Goal: Information Seeking & Learning: Learn about a topic

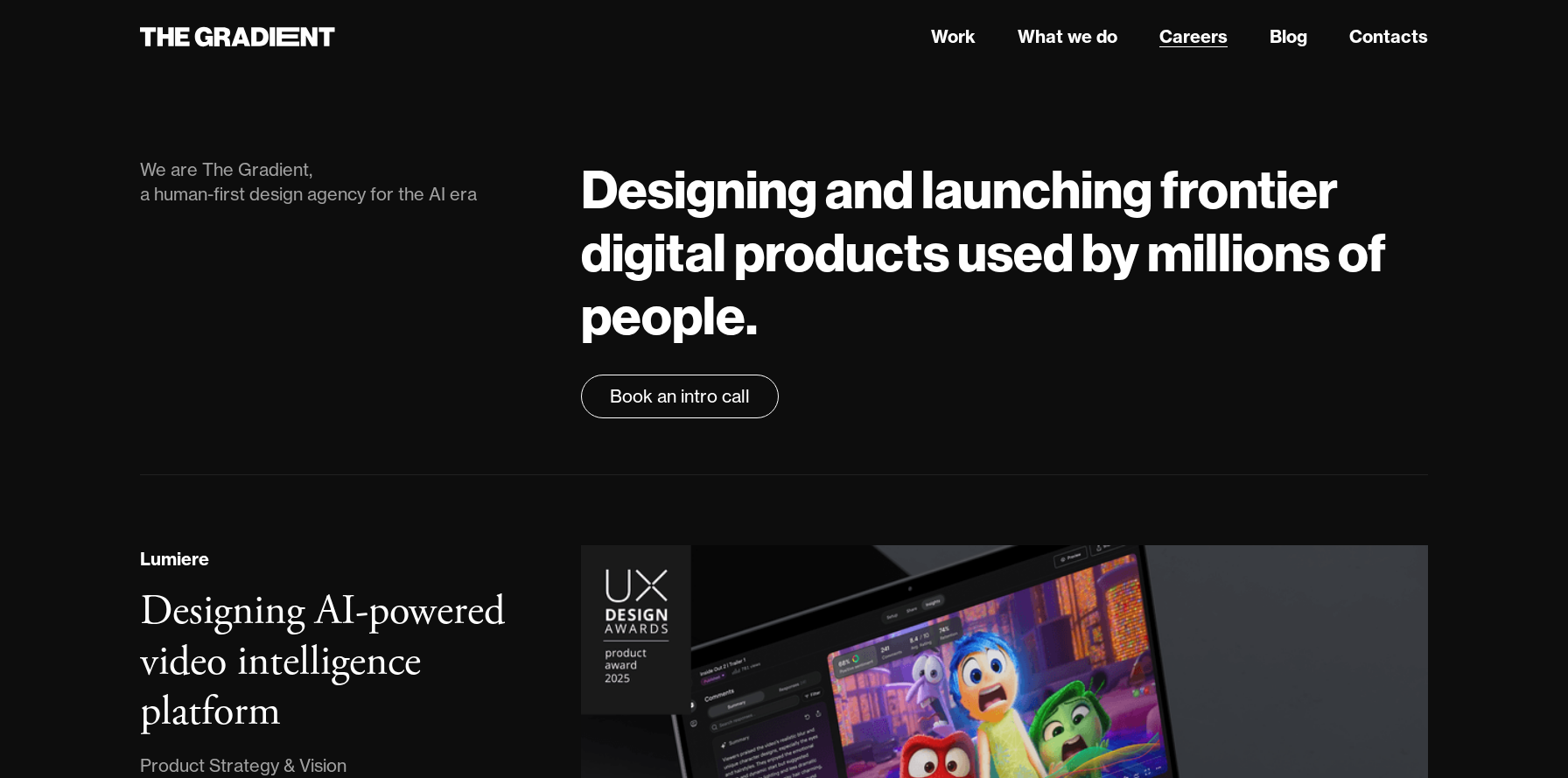
click at [1208, 37] on link "Careers" at bounding box center [1194, 37] width 69 height 27
click at [1190, 36] on link "Careers" at bounding box center [1194, 37] width 69 height 27
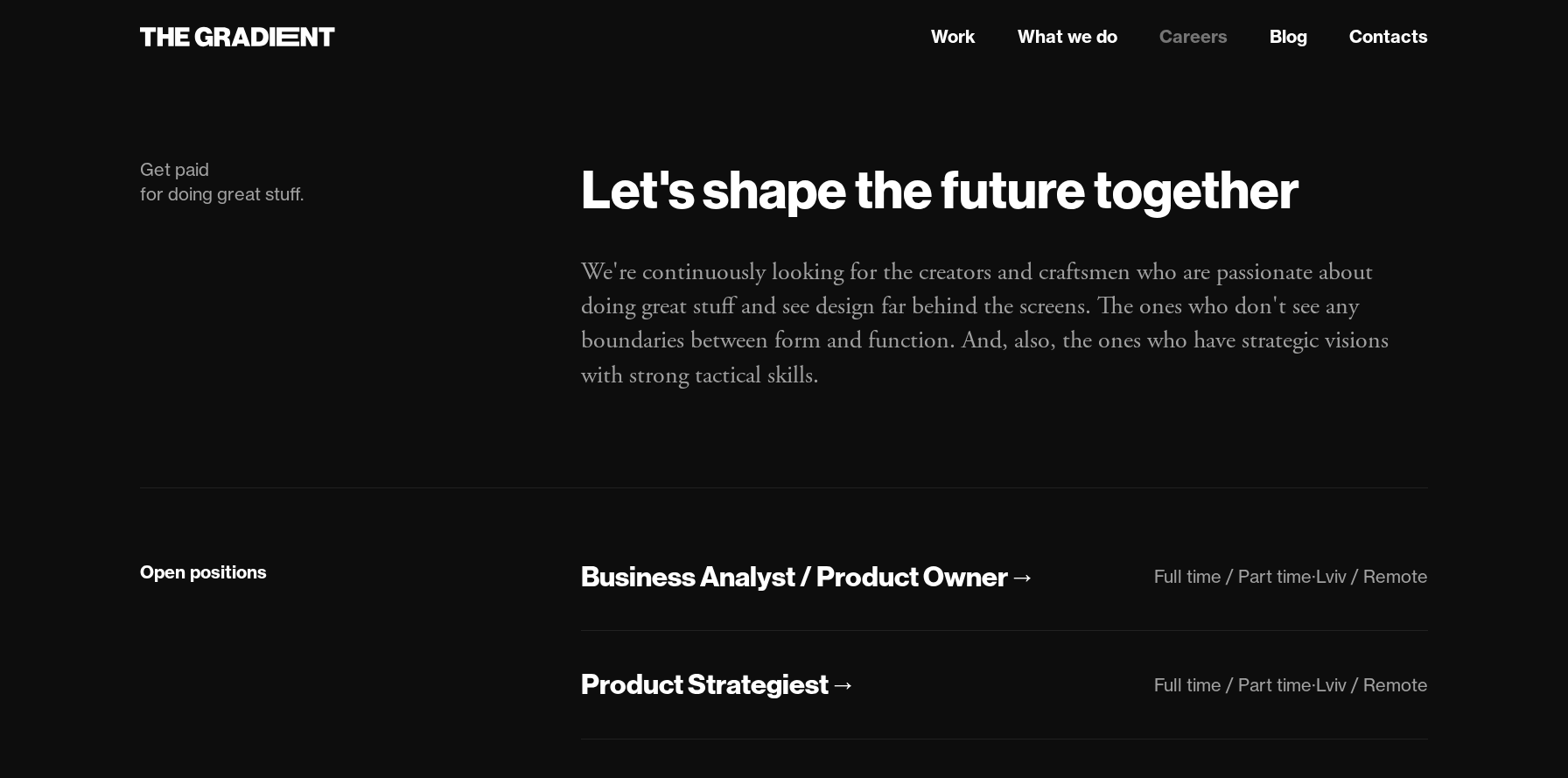
scroll to position [66, 0]
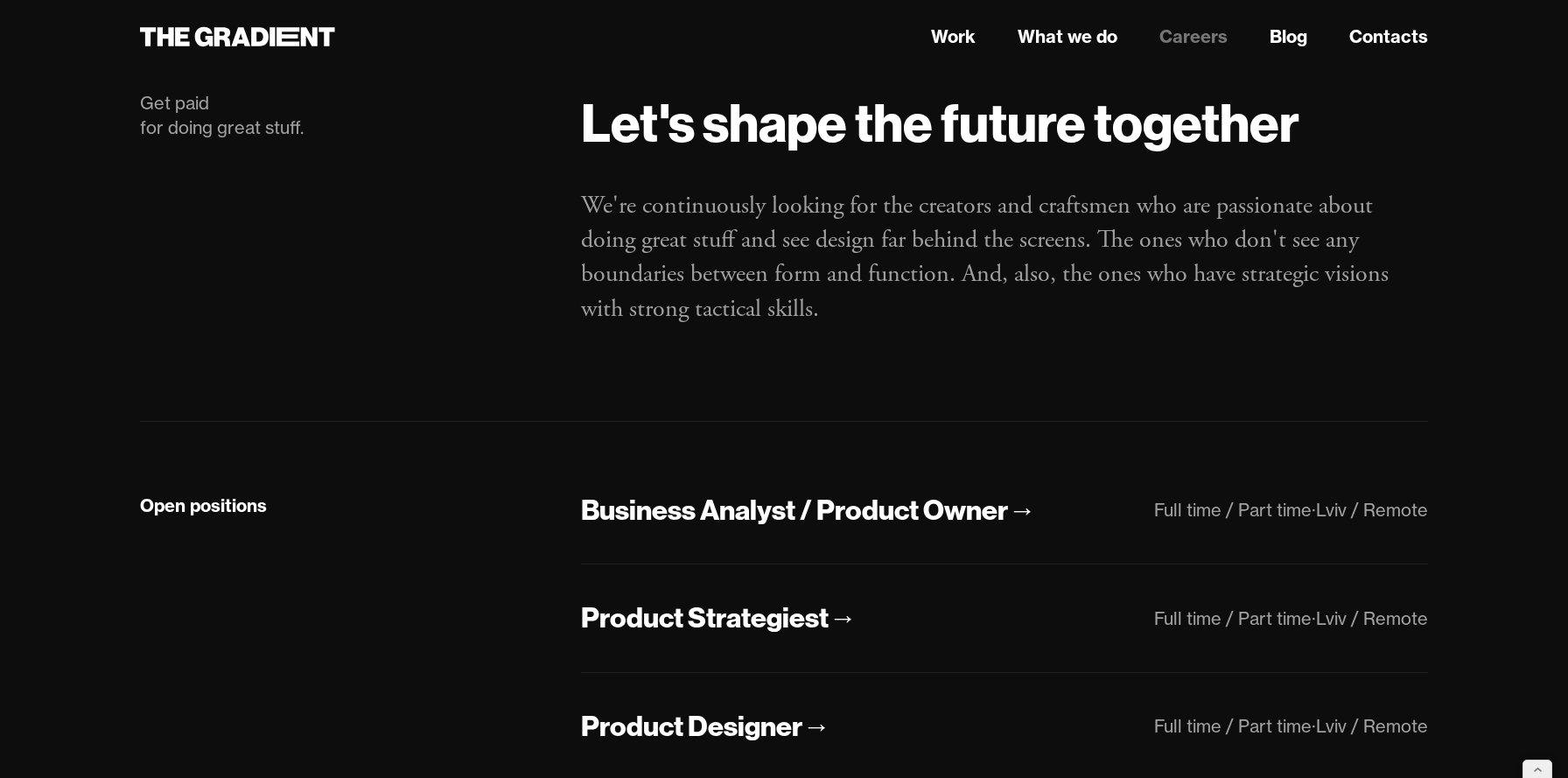
scroll to position [133, 0]
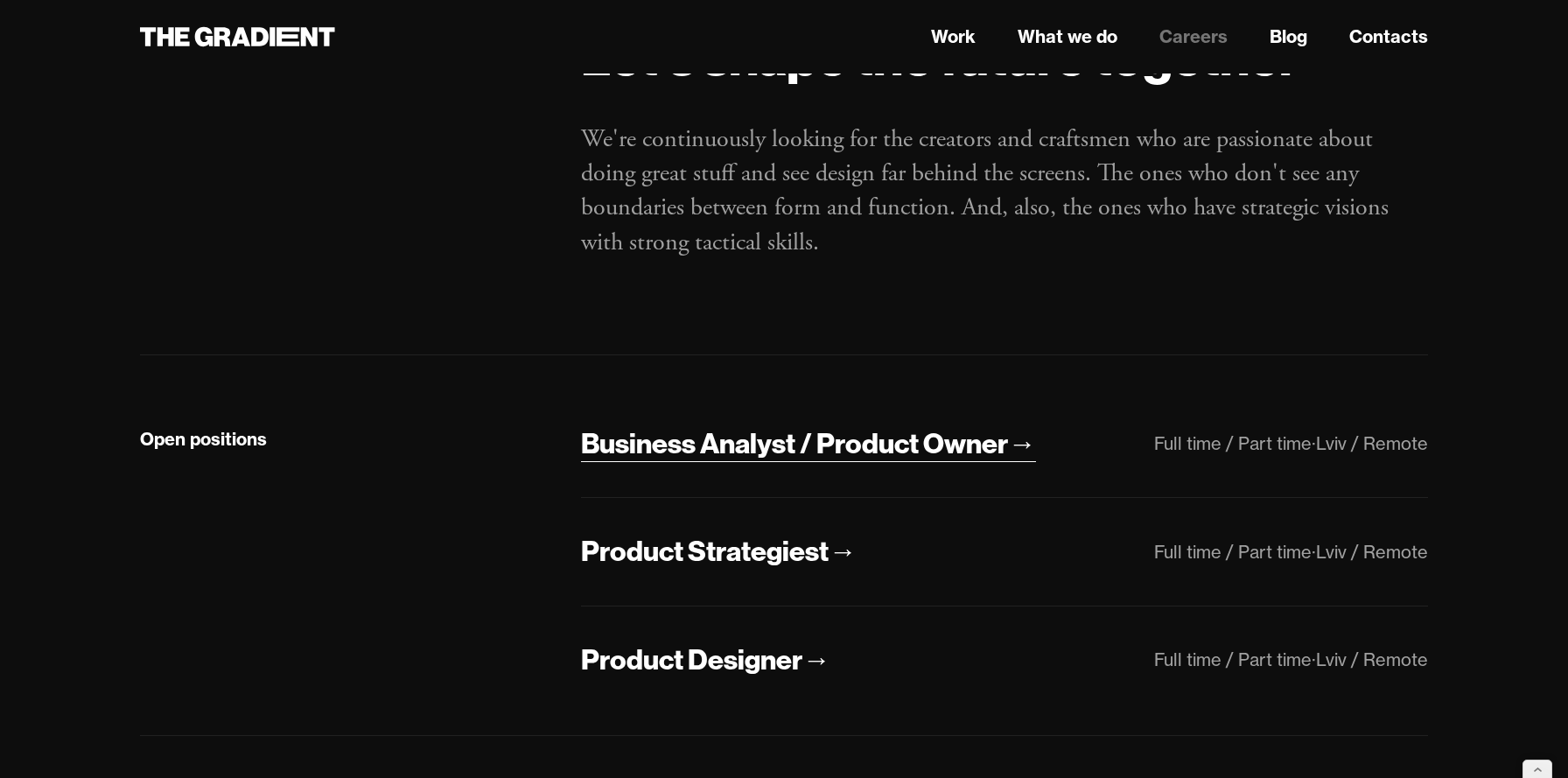
click at [739, 453] on div "Business Analyst / Product Owner" at bounding box center [794, 443] width 427 height 37
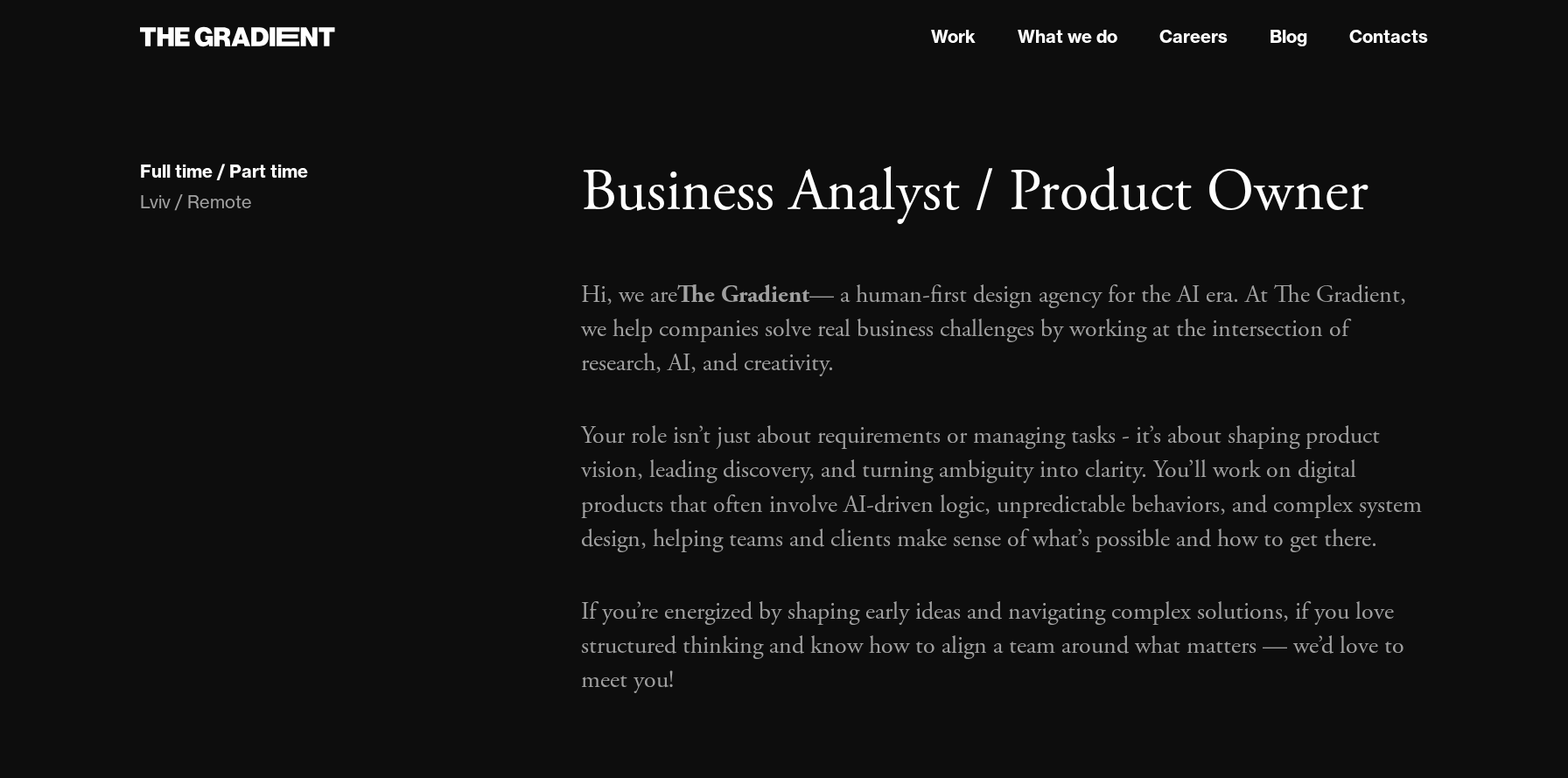
scroll to position [430, 0]
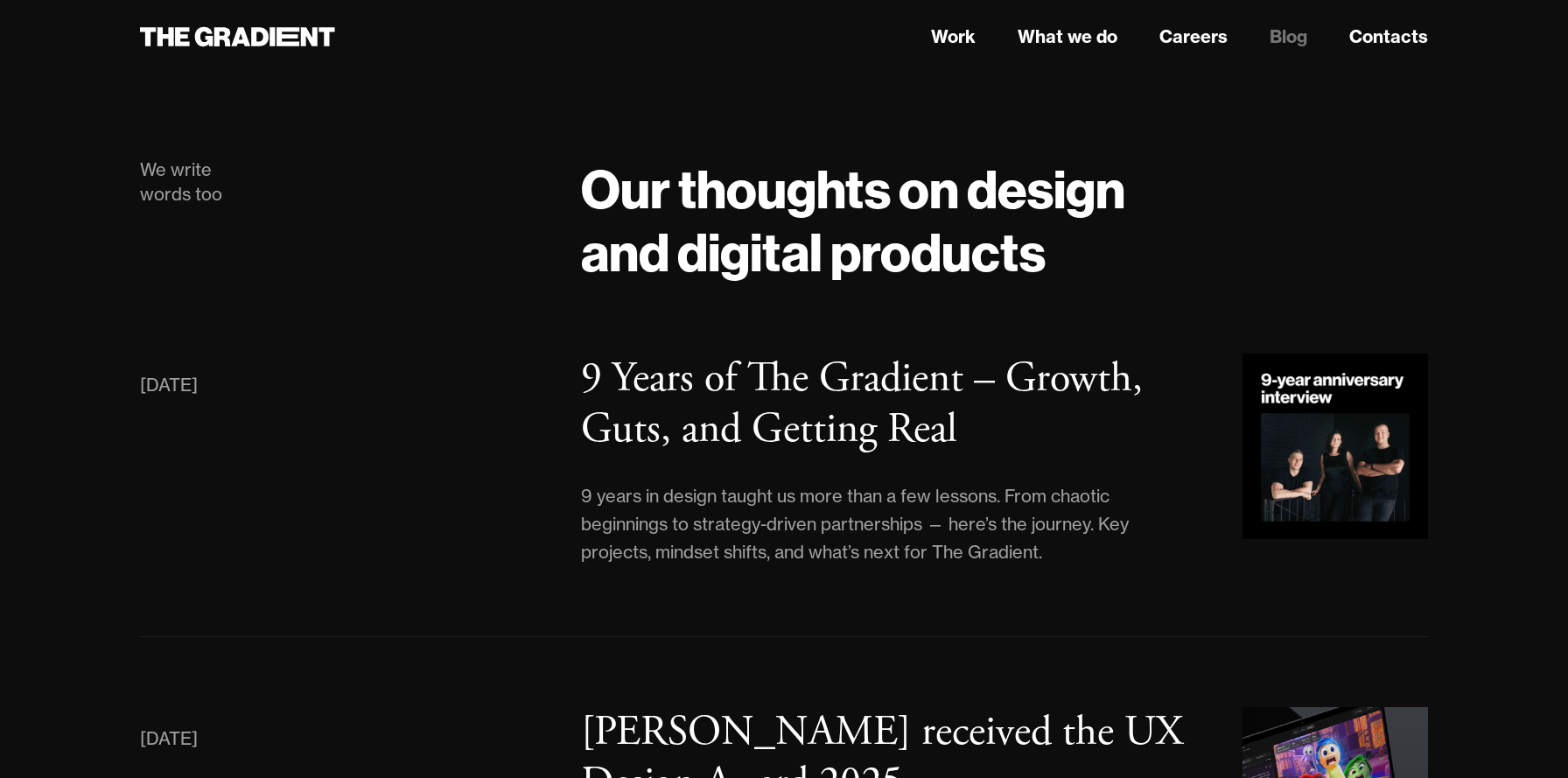
click at [1194, 37] on link "Careers" at bounding box center [1194, 37] width 69 height 27
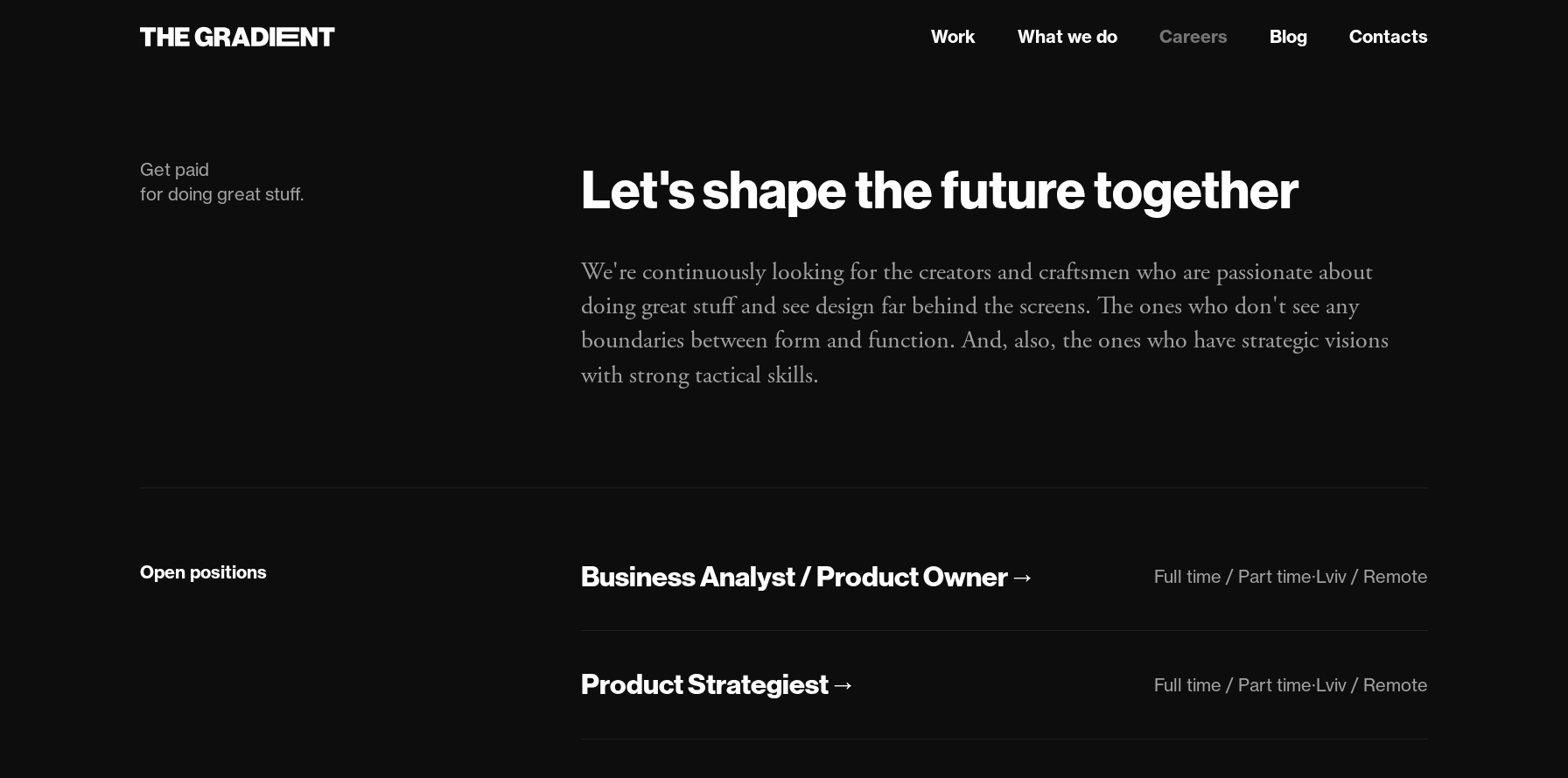
scroll to position [214, 0]
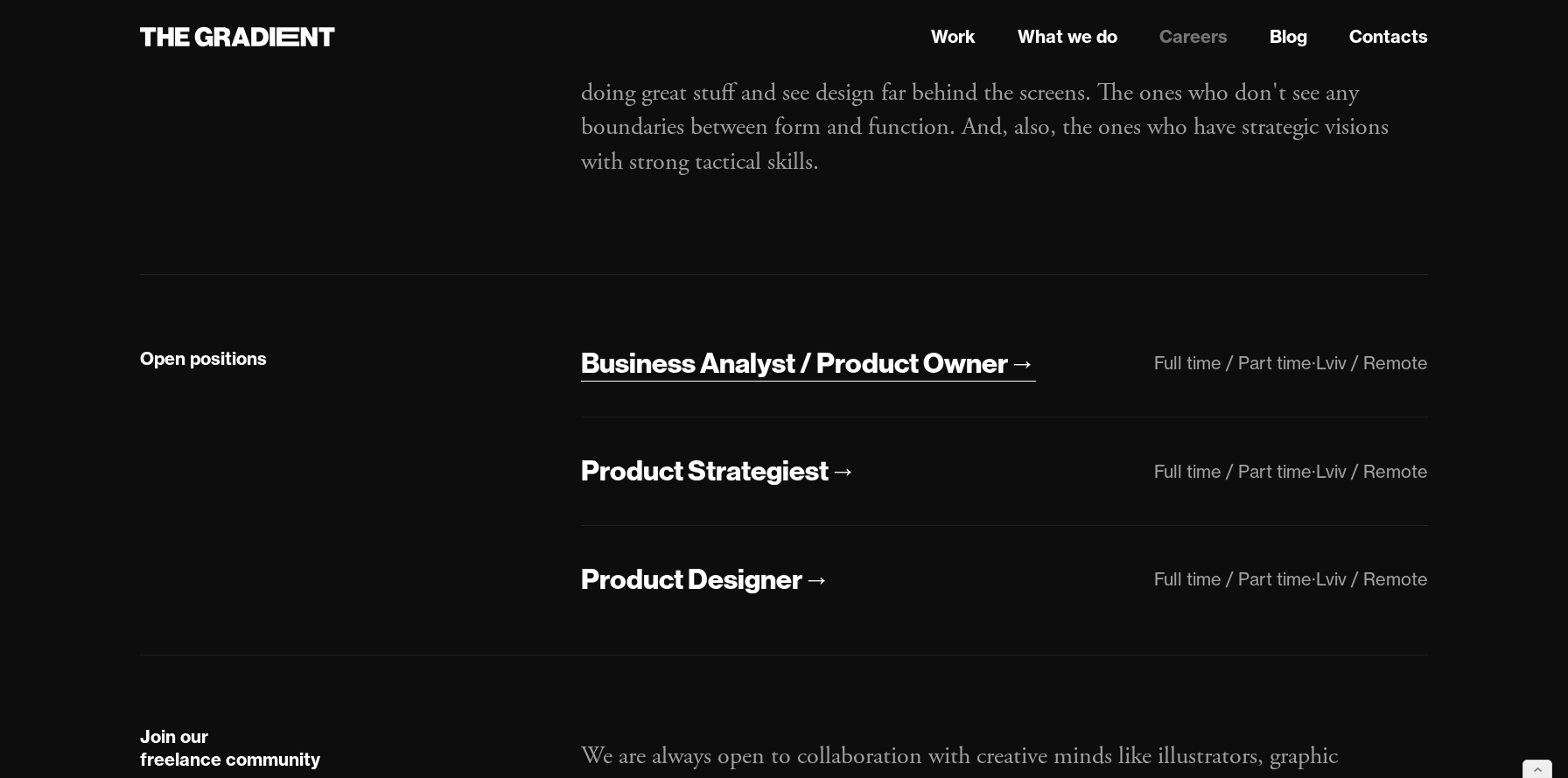
click at [937, 377] on div "Business Analyst / Product Owner" at bounding box center [794, 363] width 427 height 37
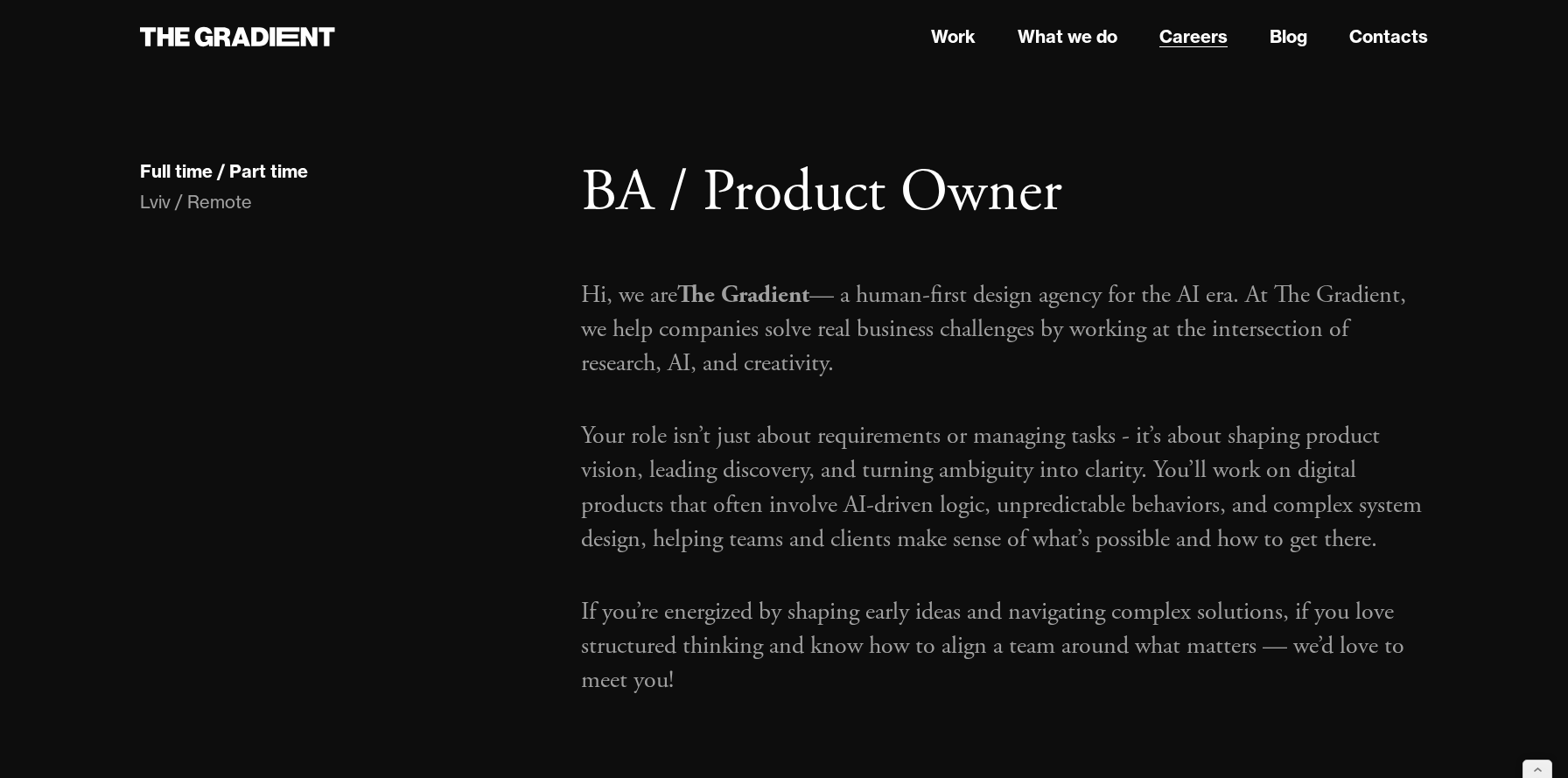
click at [1210, 31] on link "Careers" at bounding box center [1194, 37] width 69 height 27
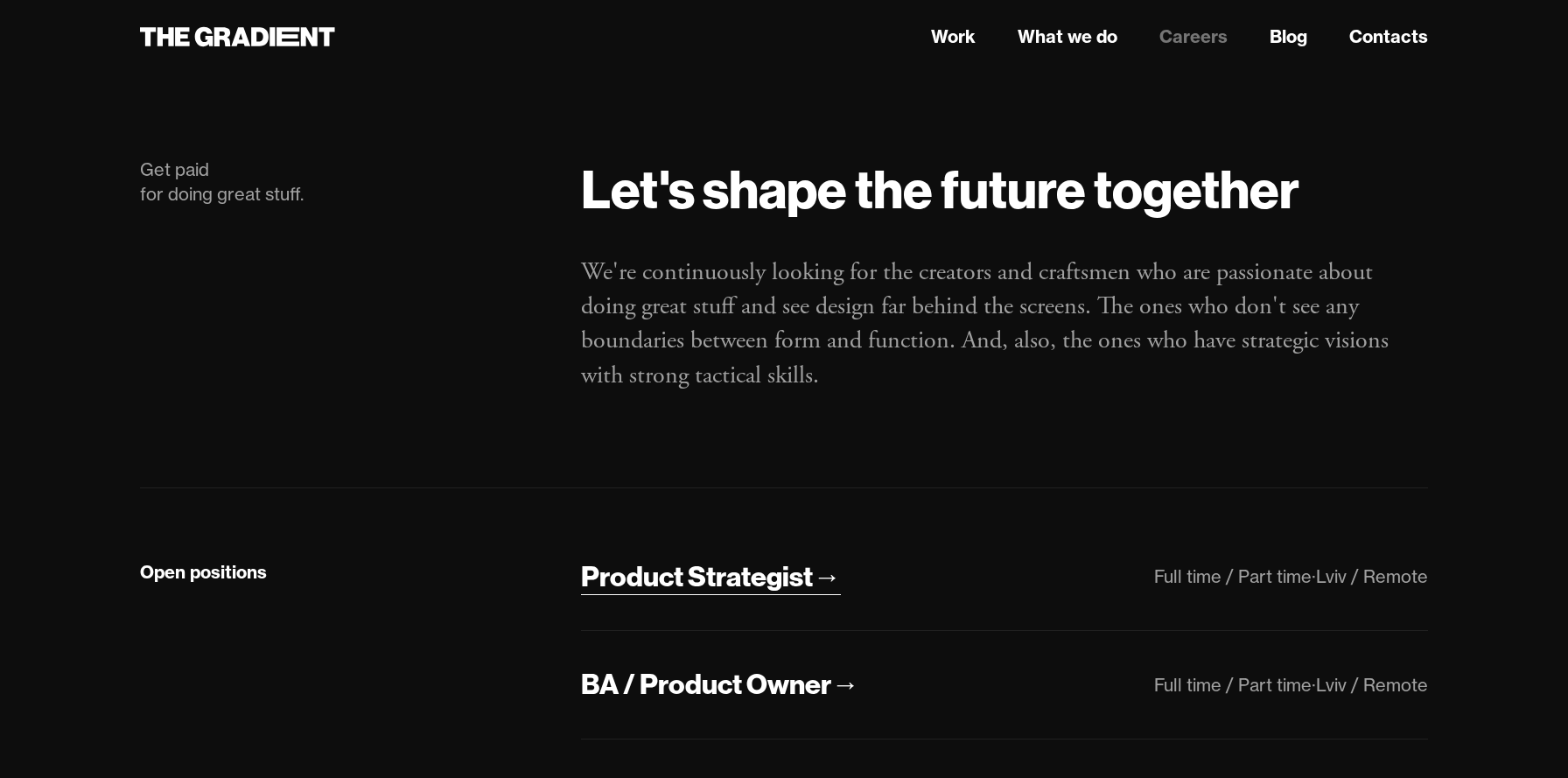
scroll to position [168, 0]
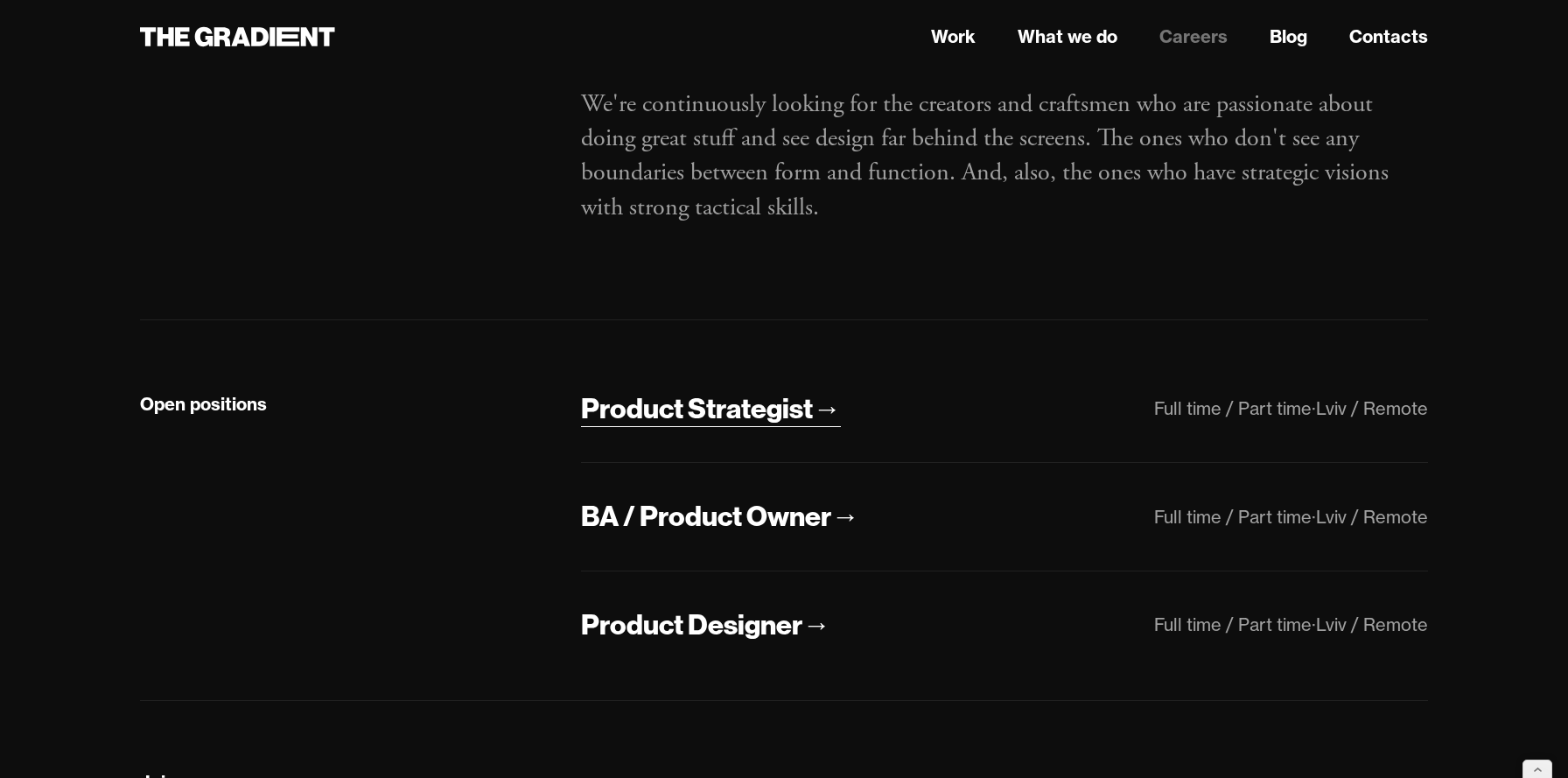
click at [749, 419] on div "Product Strategist" at bounding box center [696, 408] width 232 height 37
